Goal: Information Seeking & Learning: Learn about a topic

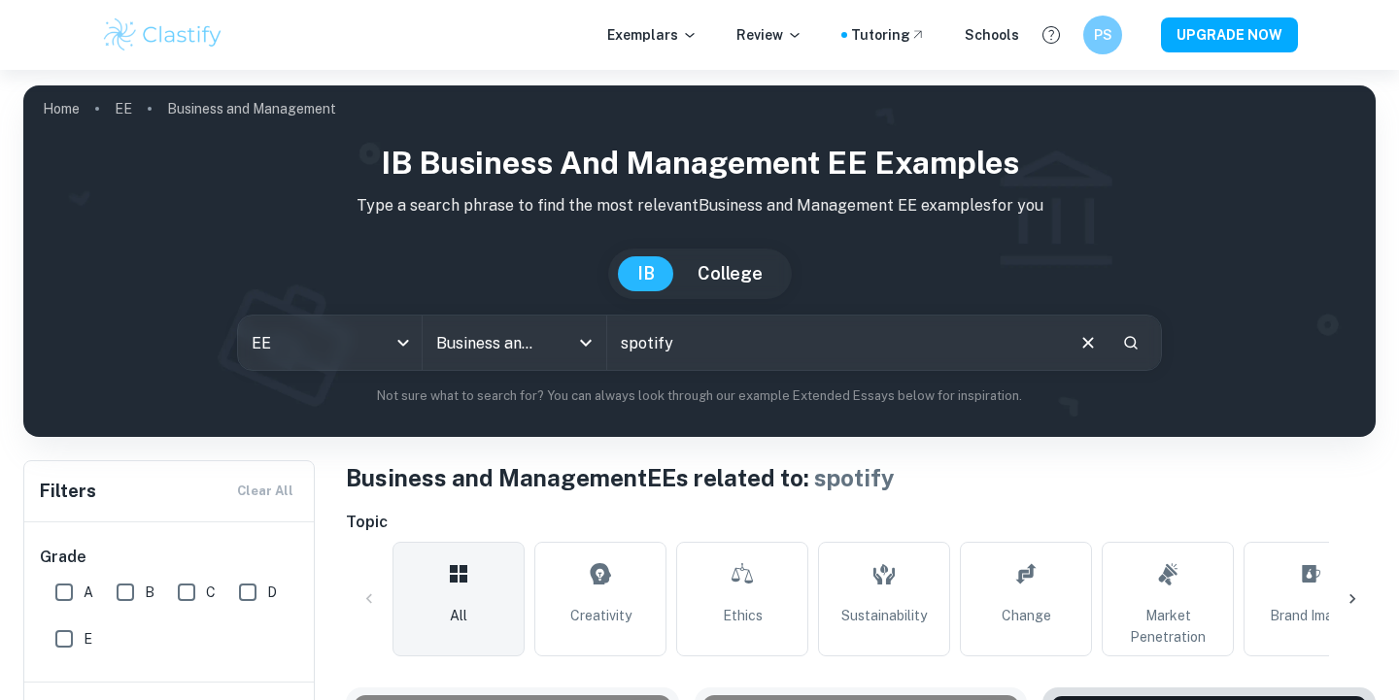
click at [737, 347] on input "spotify" at bounding box center [834, 343] width 455 height 54
type input "s"
type input "amazon"
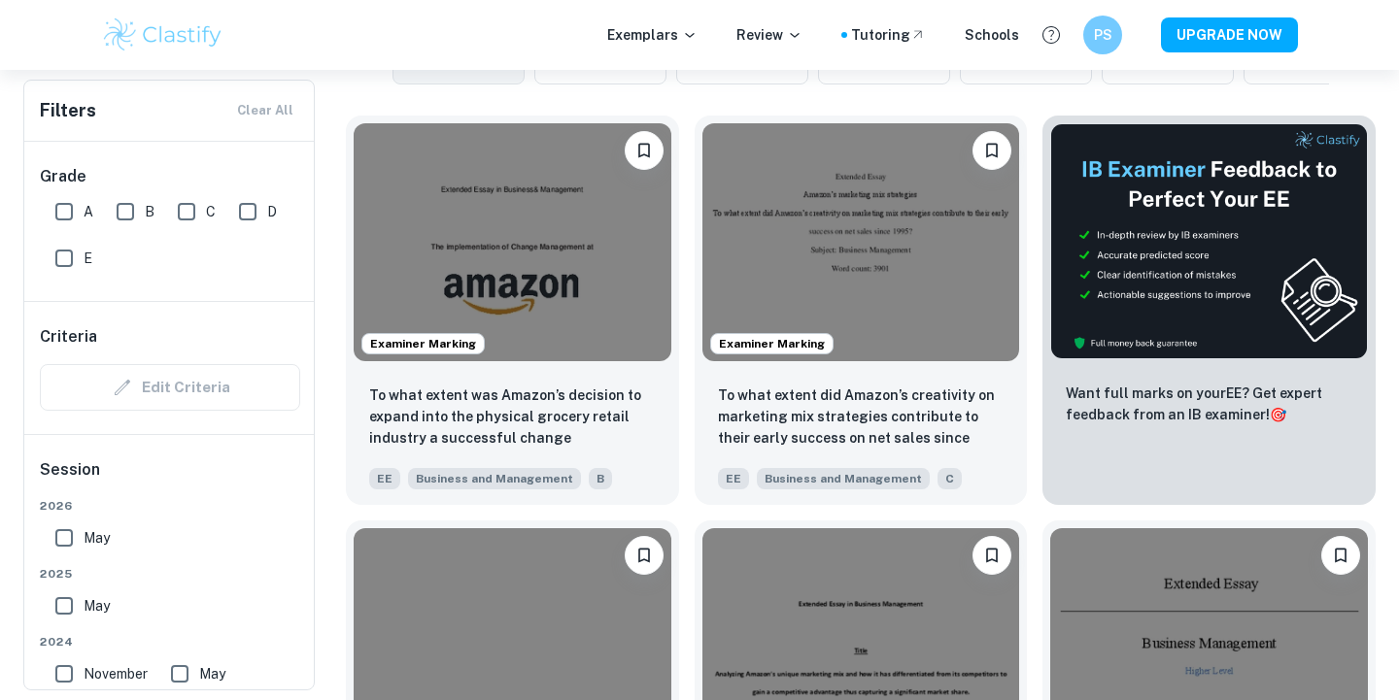
scroll to position [573, 0]
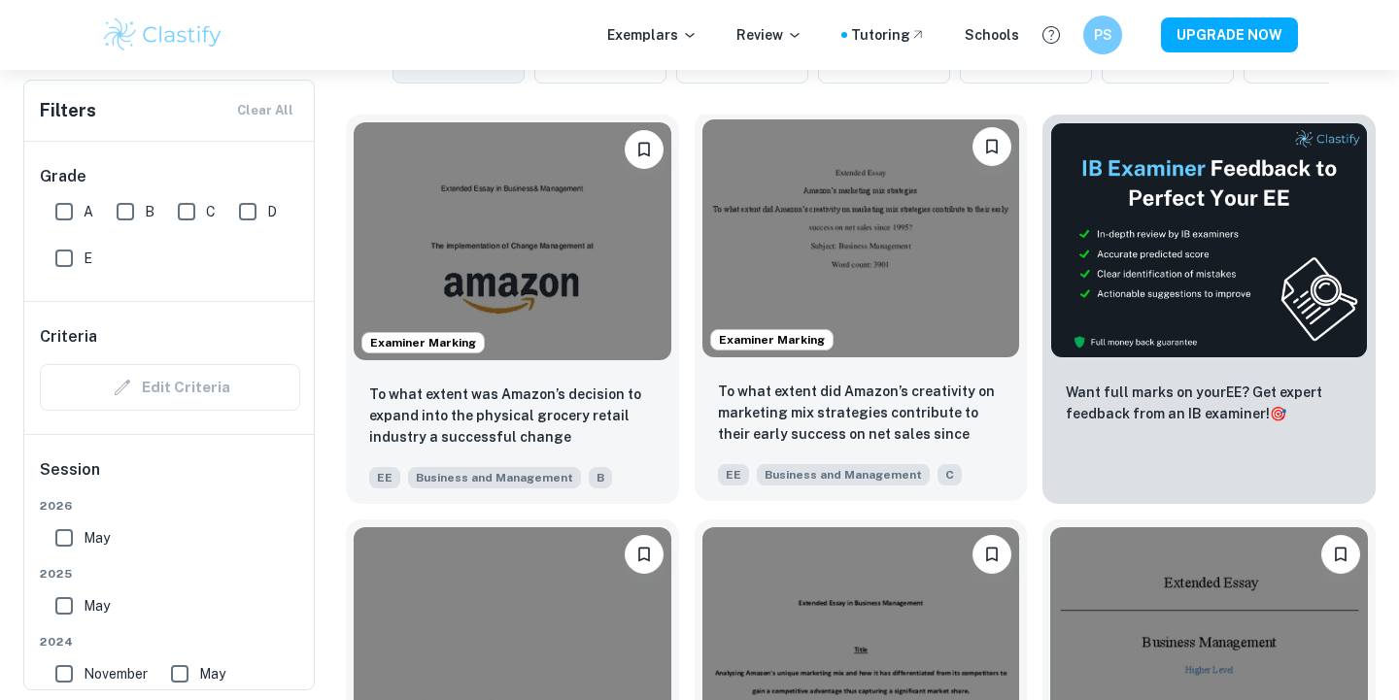
click at [826, 270] on img at bounding box center [861, 238] width 318 height 238
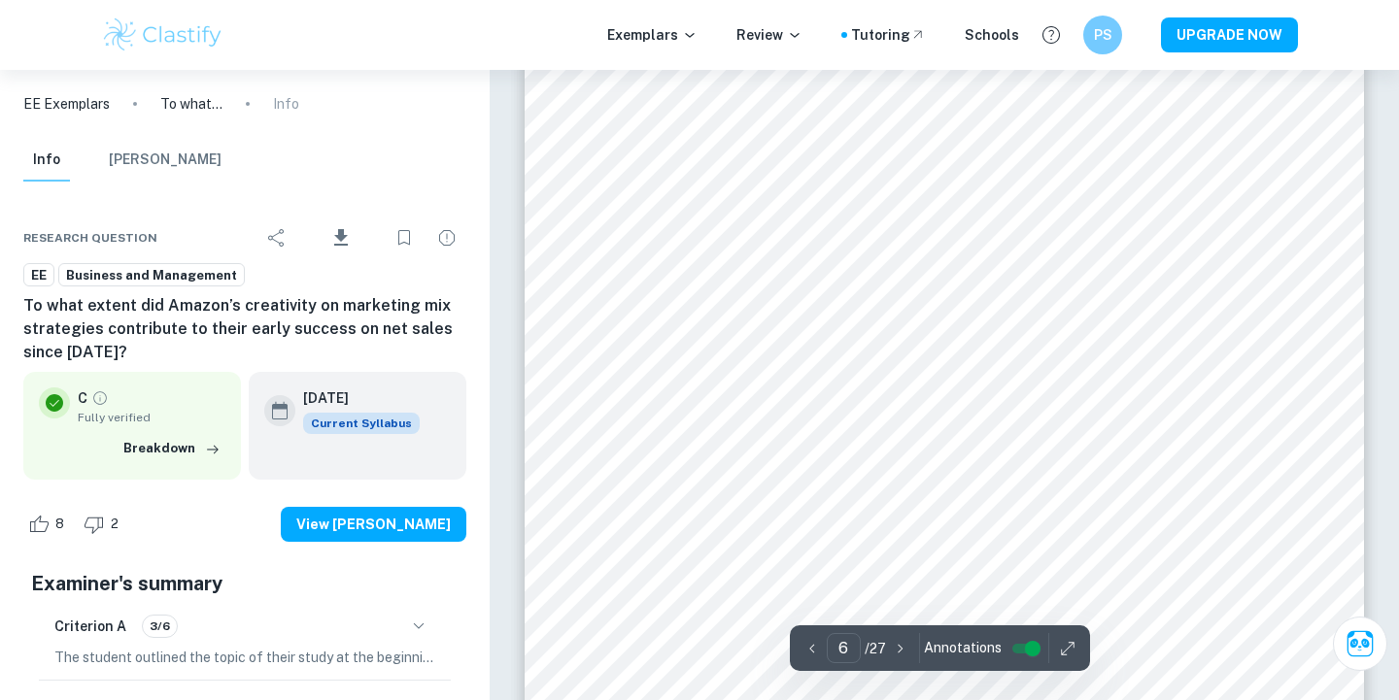
scroll to position [6513, 0]
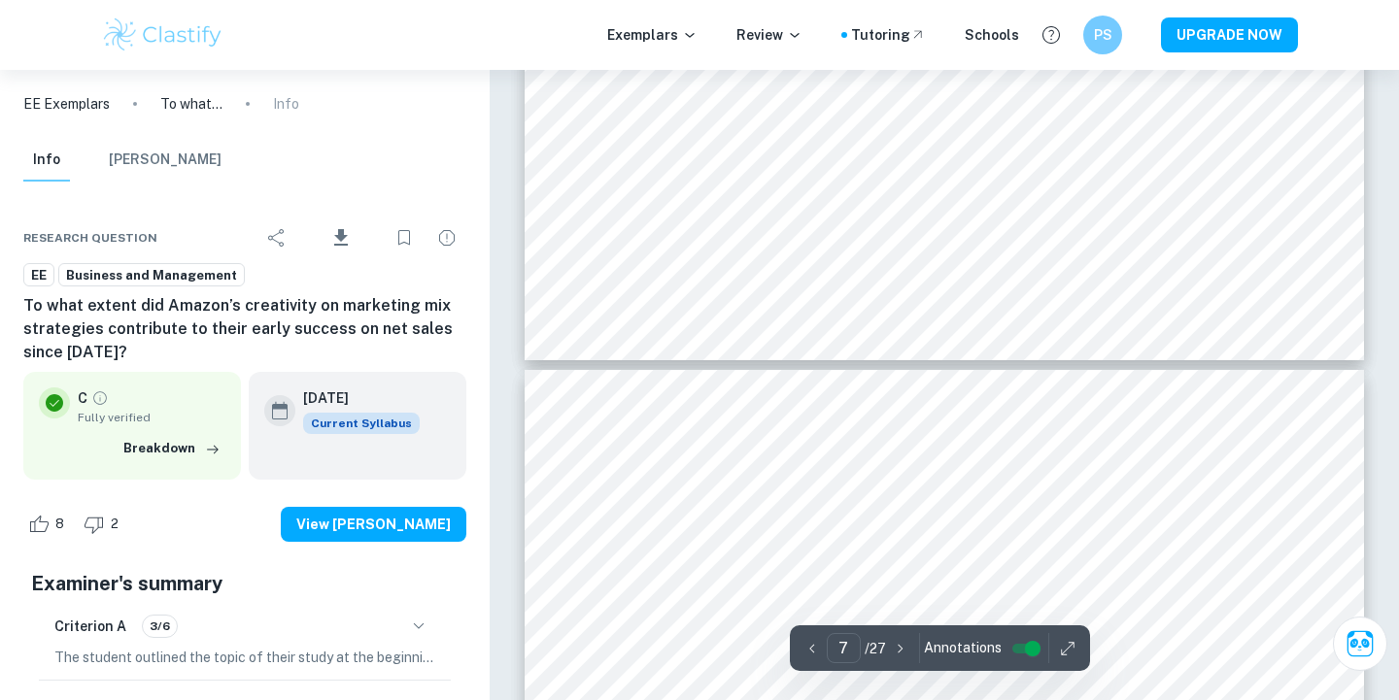
type input "6"
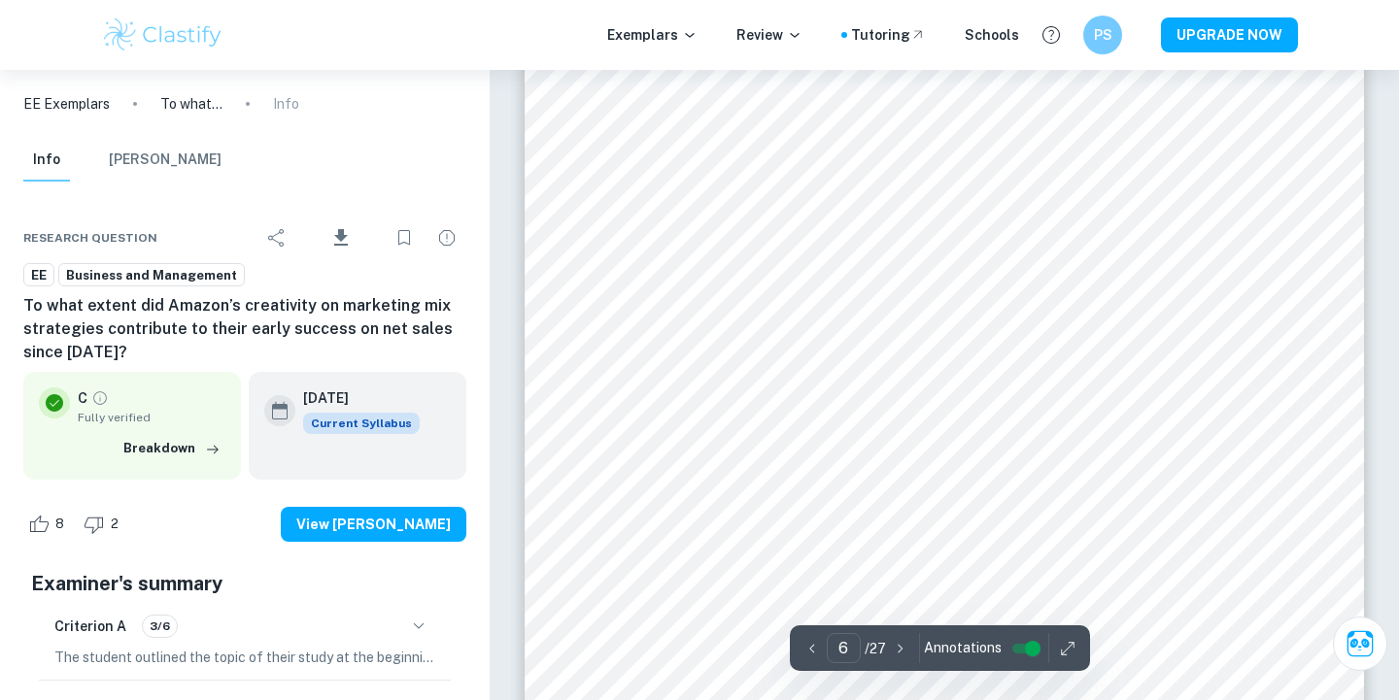
scroll to position [6643, 0]
